Goal: Use online tool/utility: Utilize a website feature to perform a specific function

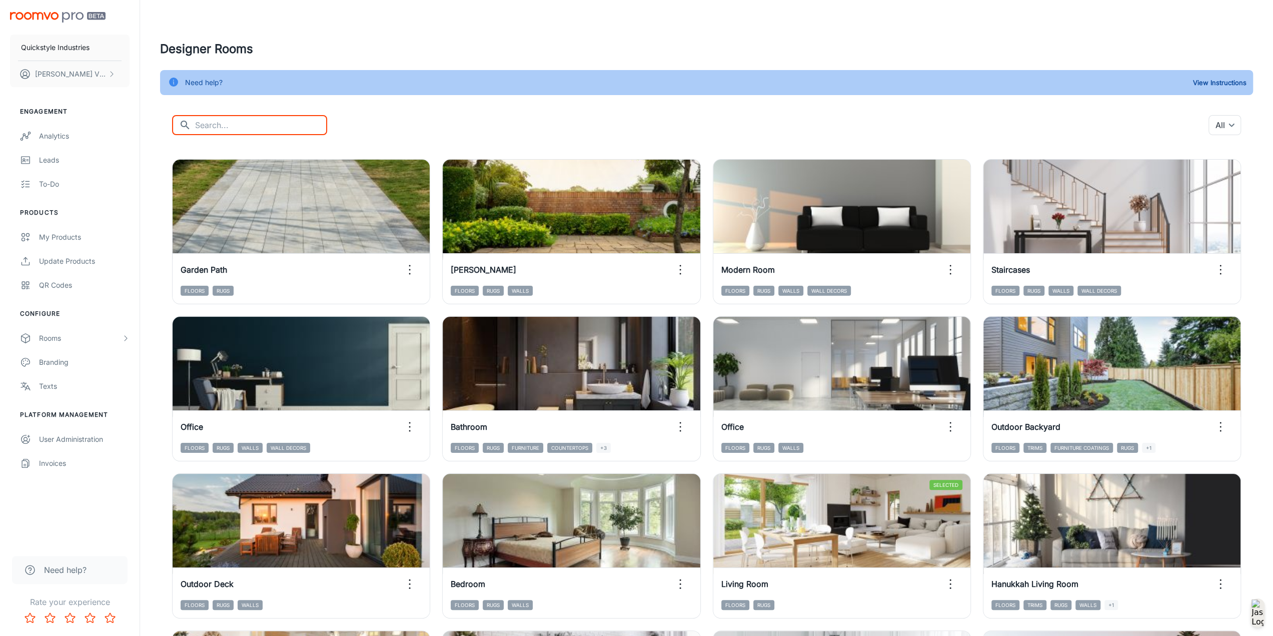
click at [261, 122] on input "text" at bounding box center [261, 125] width 132 height 20
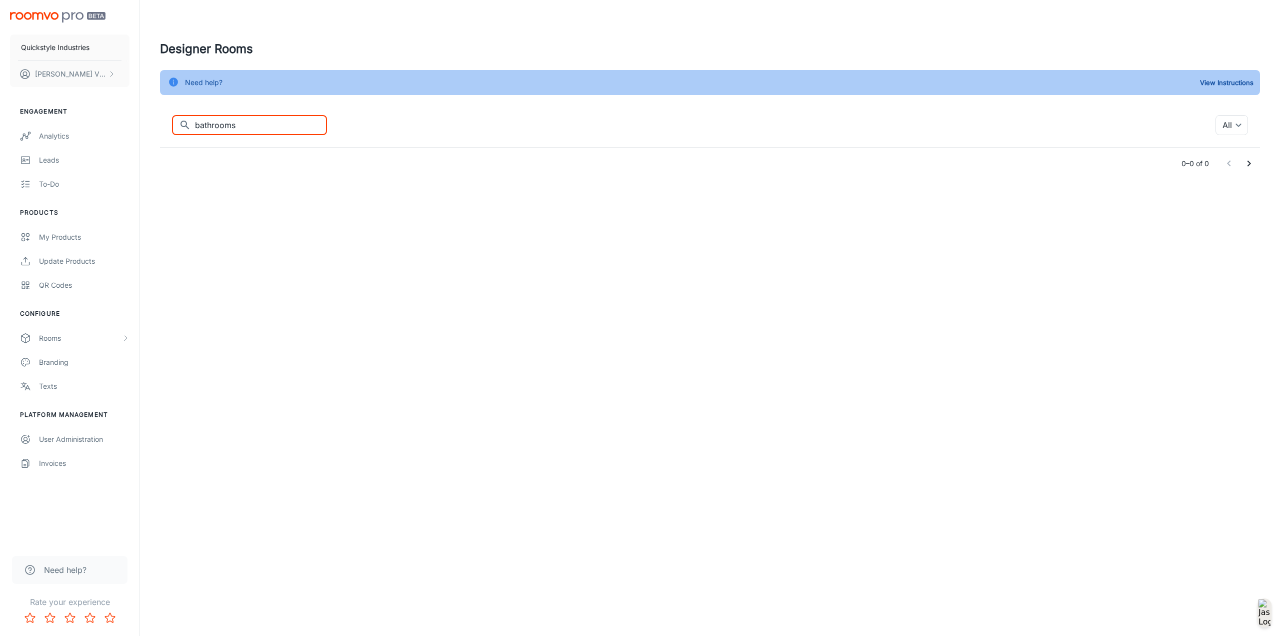
type input "bathrooms"
click at [50, 339] on div "Rooms" at bounding box center [80, 338] width 83 height 11
drag, startPoint x: 237, startPoint y: 125, endPoint x: 156, endPoint y: 128, distance: 81.1
click at [156, 128] on div "Designer Rooms Need help? View Instructions ​ bathrooms ​ All ​ 0–0 of 0" at bounding box center [710, 110] width 1124 height 140
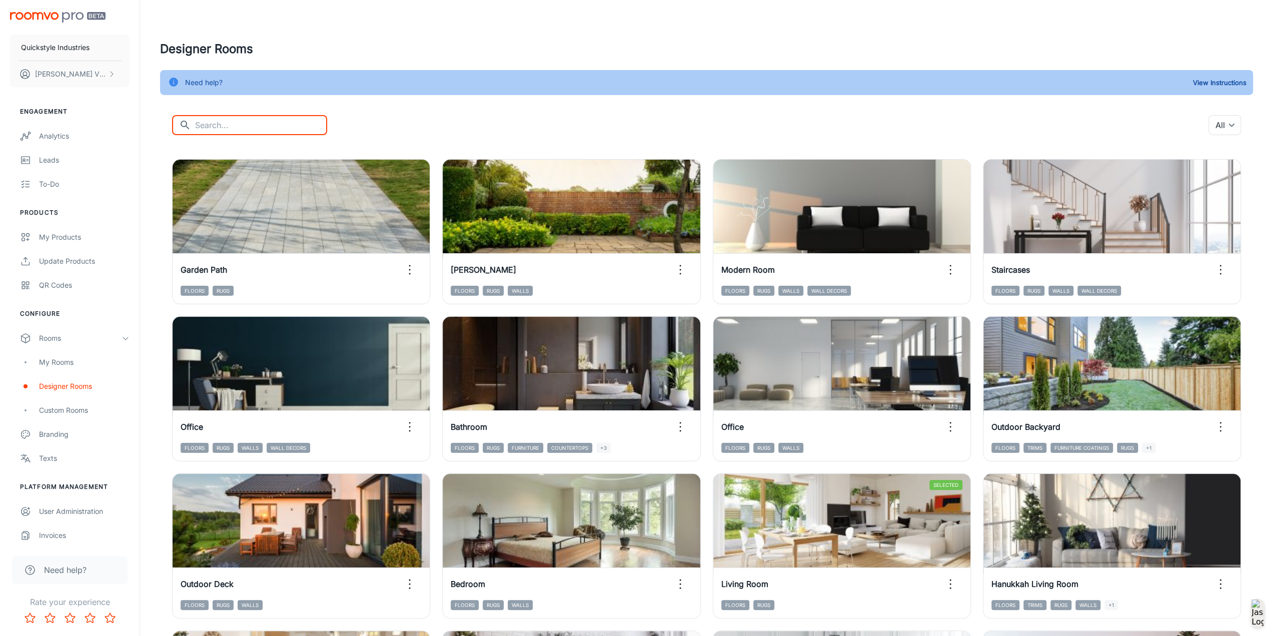
click at [257, 123] on input "text" at bounding box center [261, 125] width 132 height 20
type input "Bathroom"
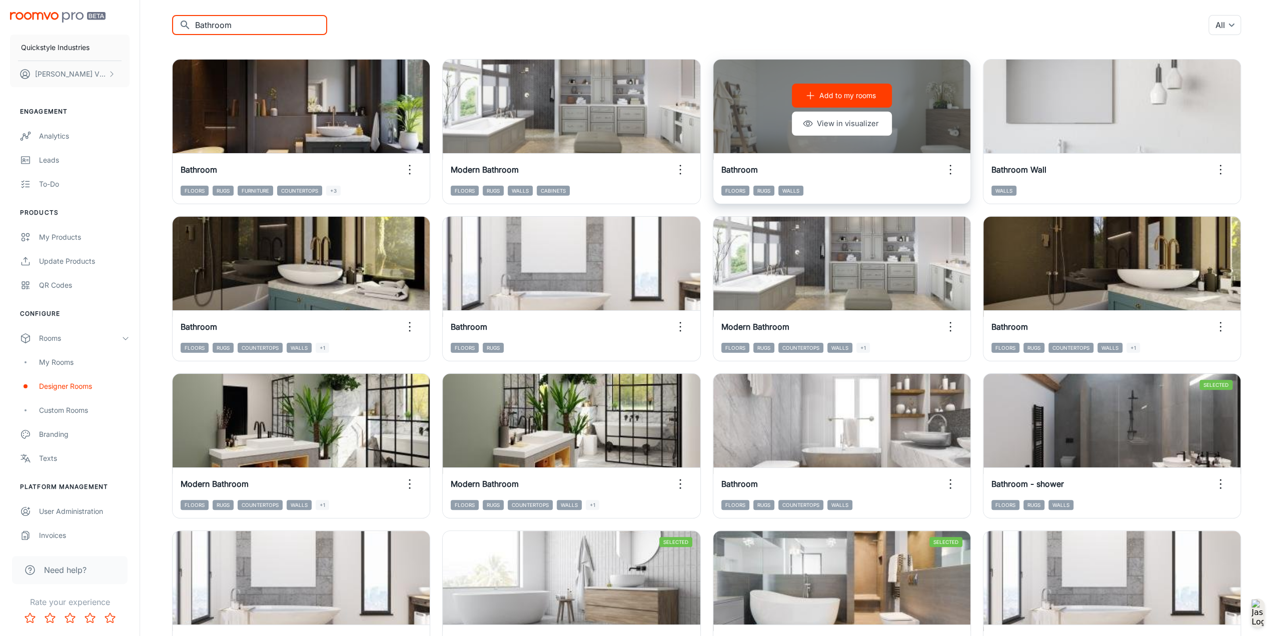
scroll to position [150, 0]
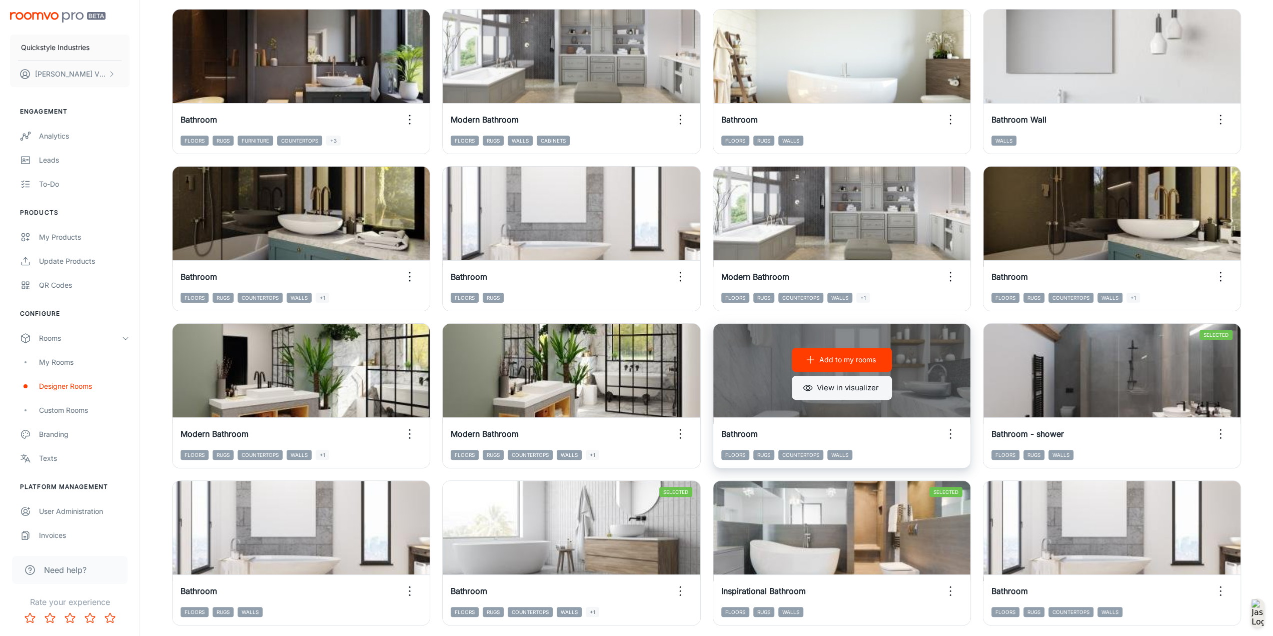
click at [846, 392] on button "View in visualizer" at bounding box center [842, 388] width 100 height 24
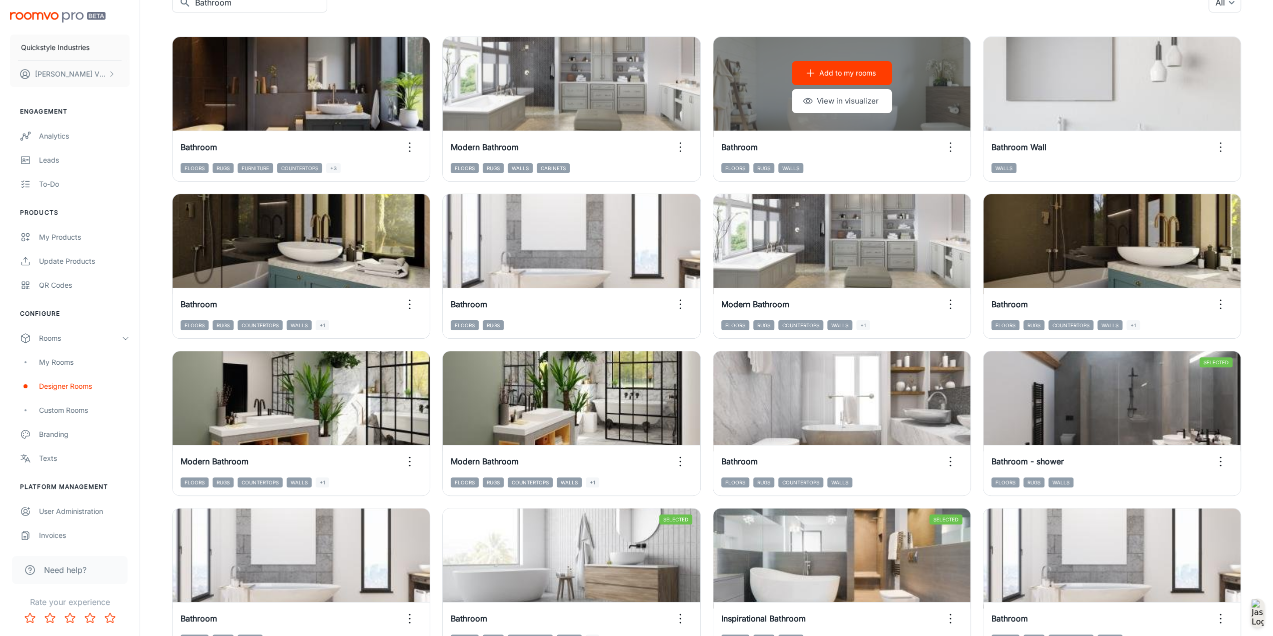
scroll to position [100, 0]
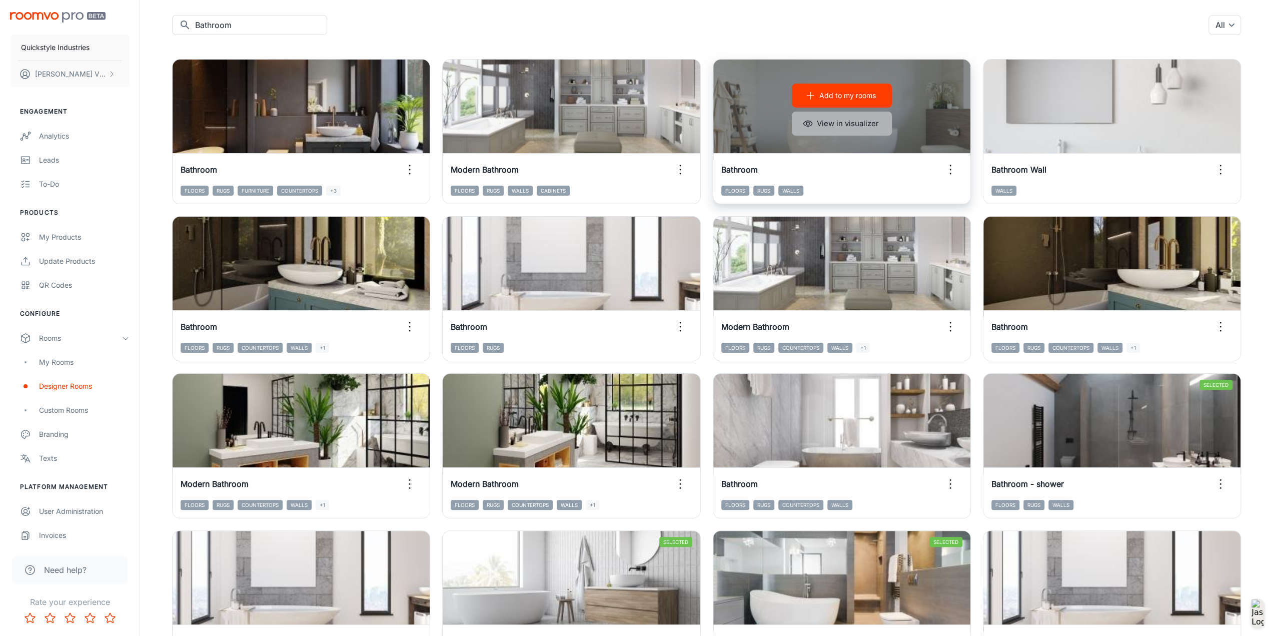
click at [849, 121] on button "View in visualizer" at bounding box center [842, 124] width 100 height 24
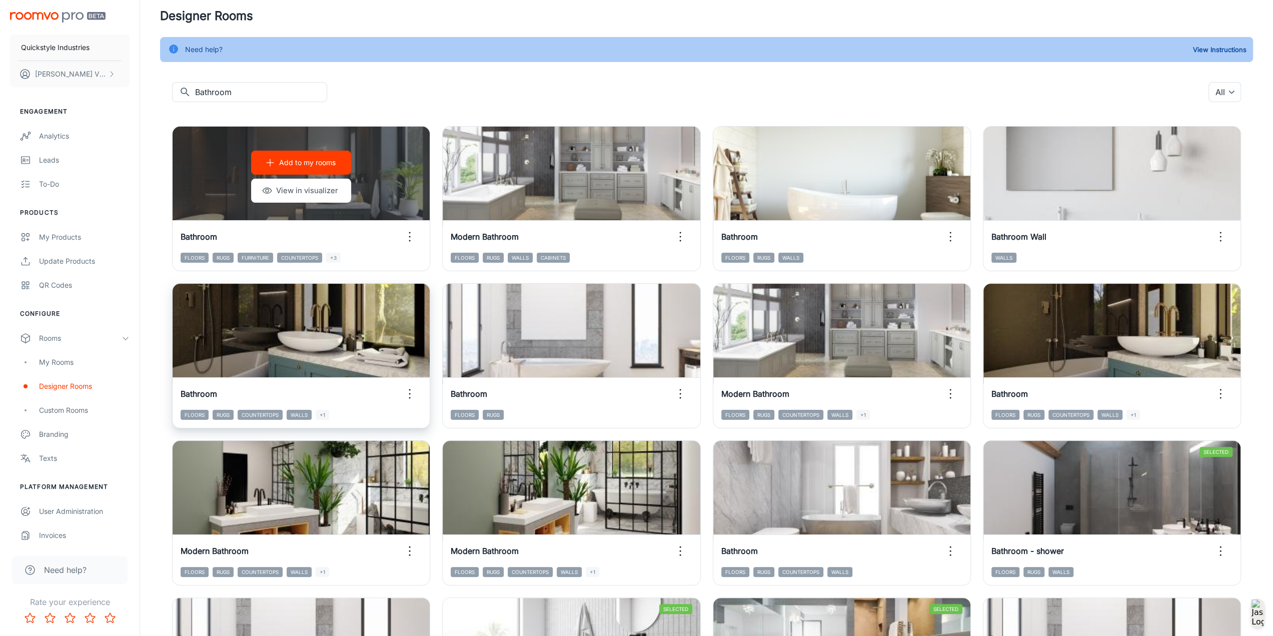
scroll to position [0, 0]
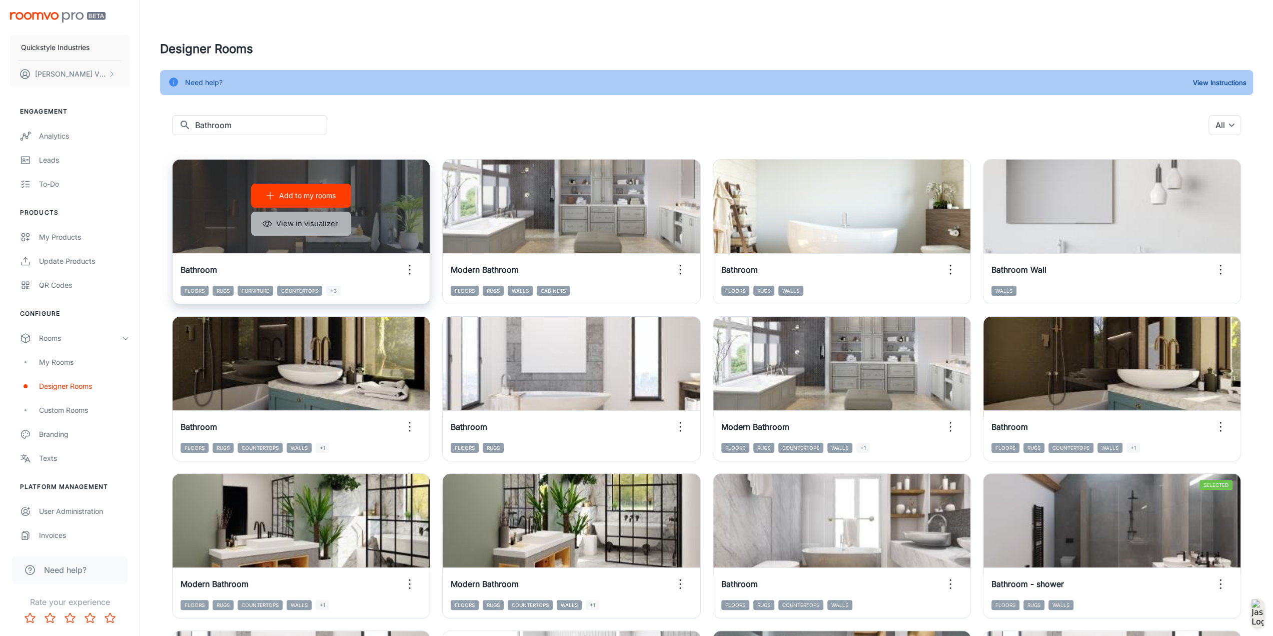
click at [321, 223] on button "View in visualizer" at bounding box center [301, 224] width 100 height 24
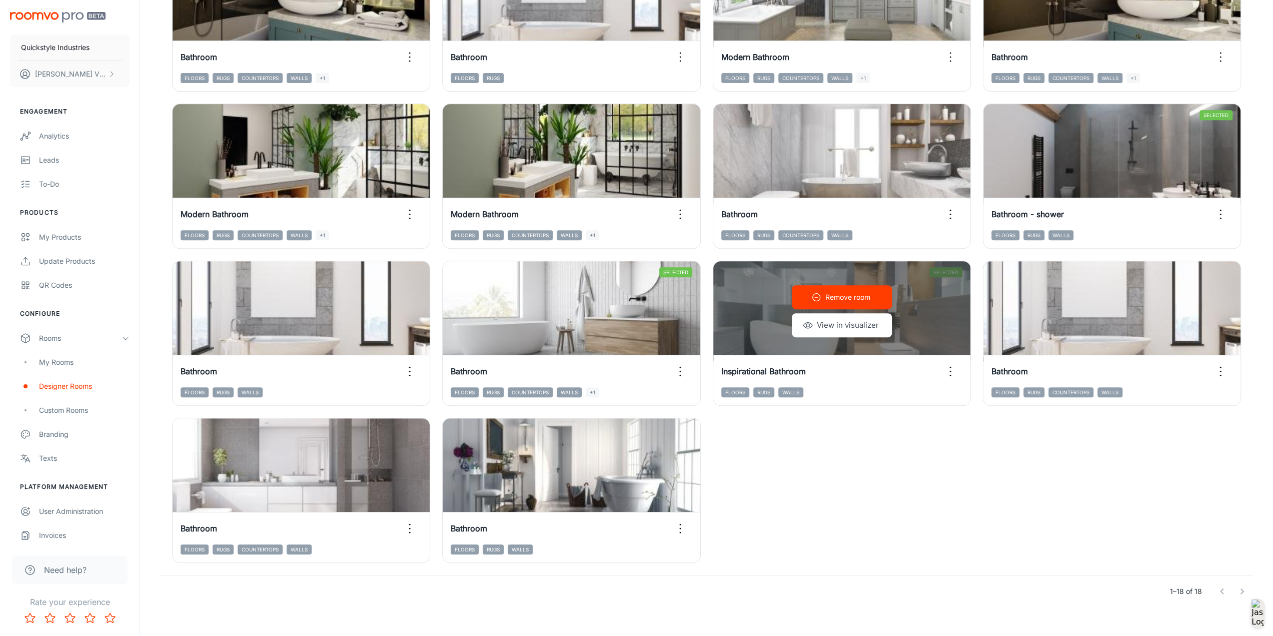
scroll to position [381, 0]
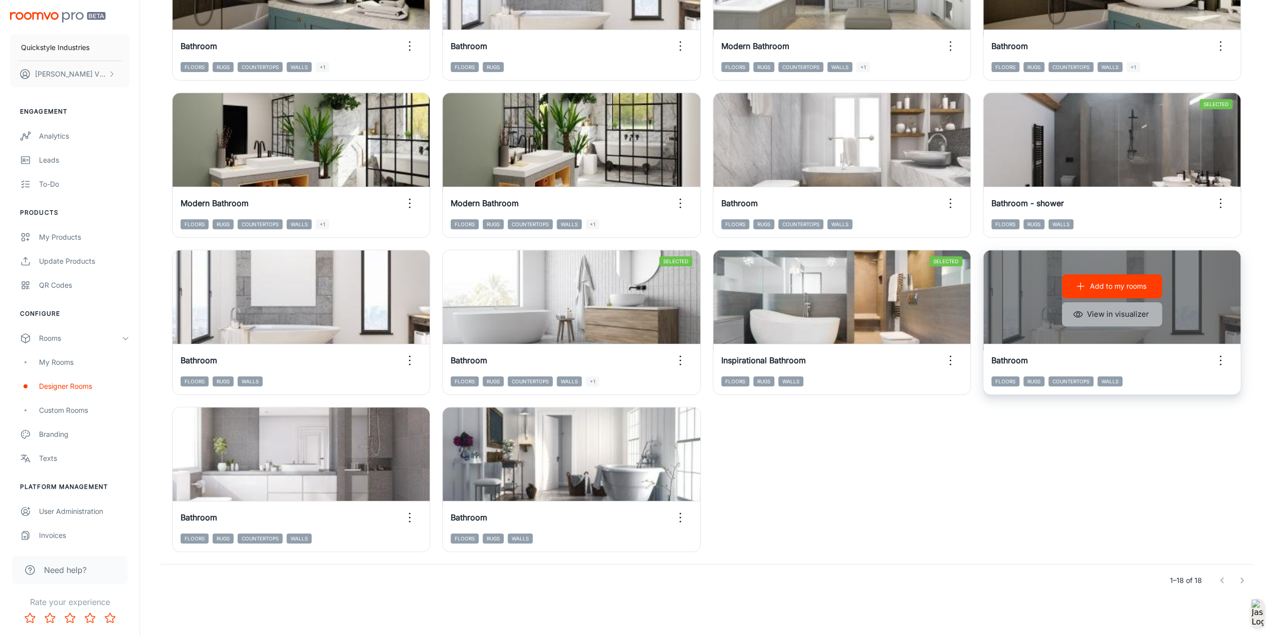
click at [1130, 314] on button "View in visualizer" at bounding box center [1112, 314] width 100 height 24
